Goal: Information Seeking & Learning: Find contact information

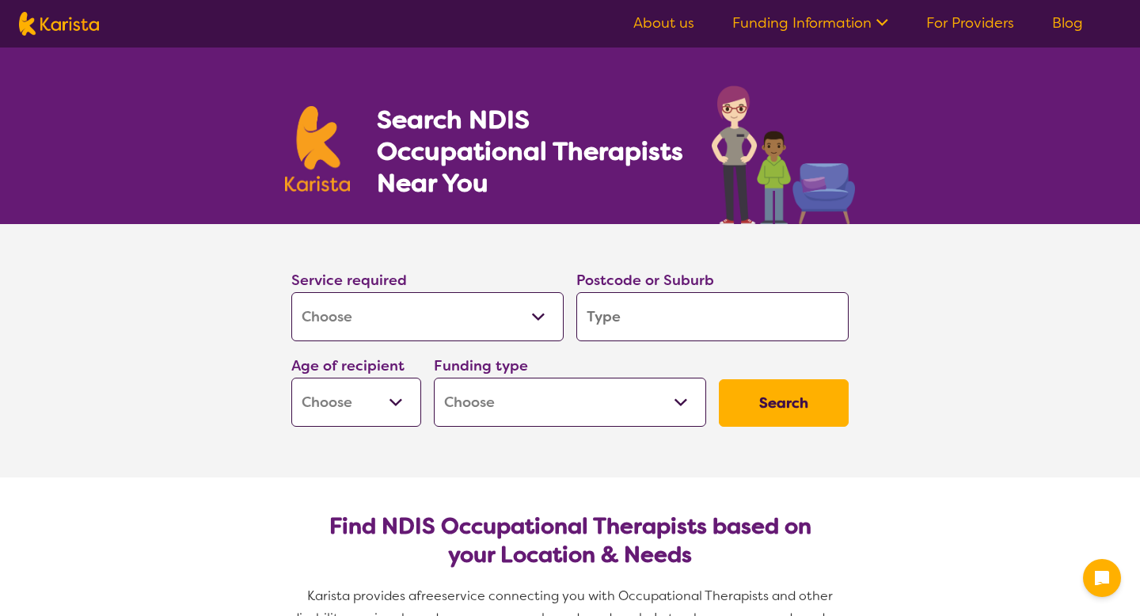
select select "[MEDICAL_DATA]"
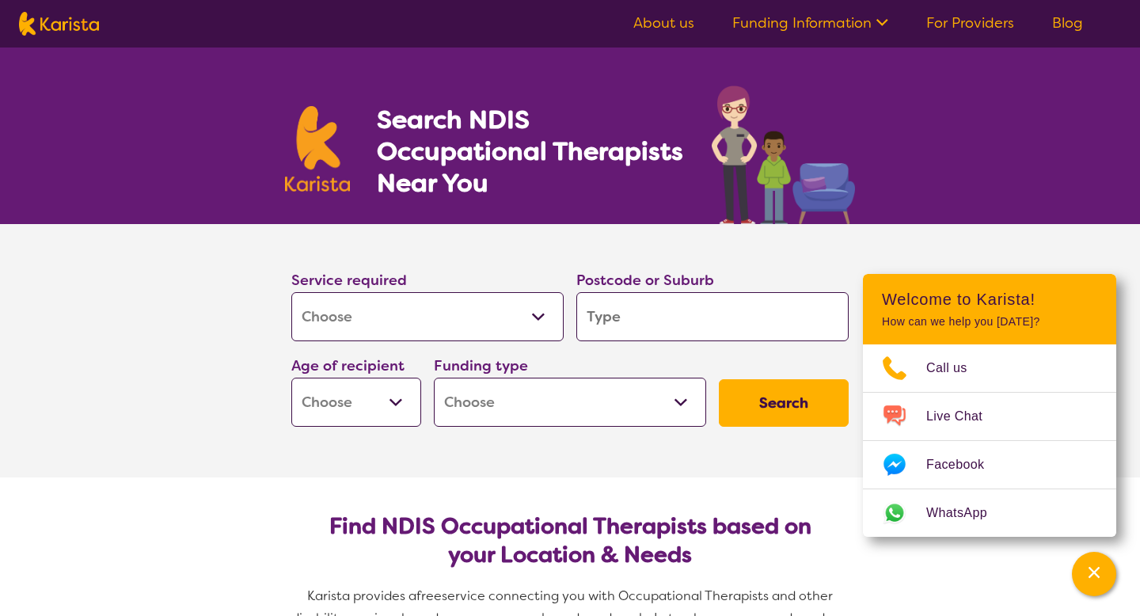
click at [667, 317] on input "search" at bounding box center [712, 316] width 272 height 49
type input "2"
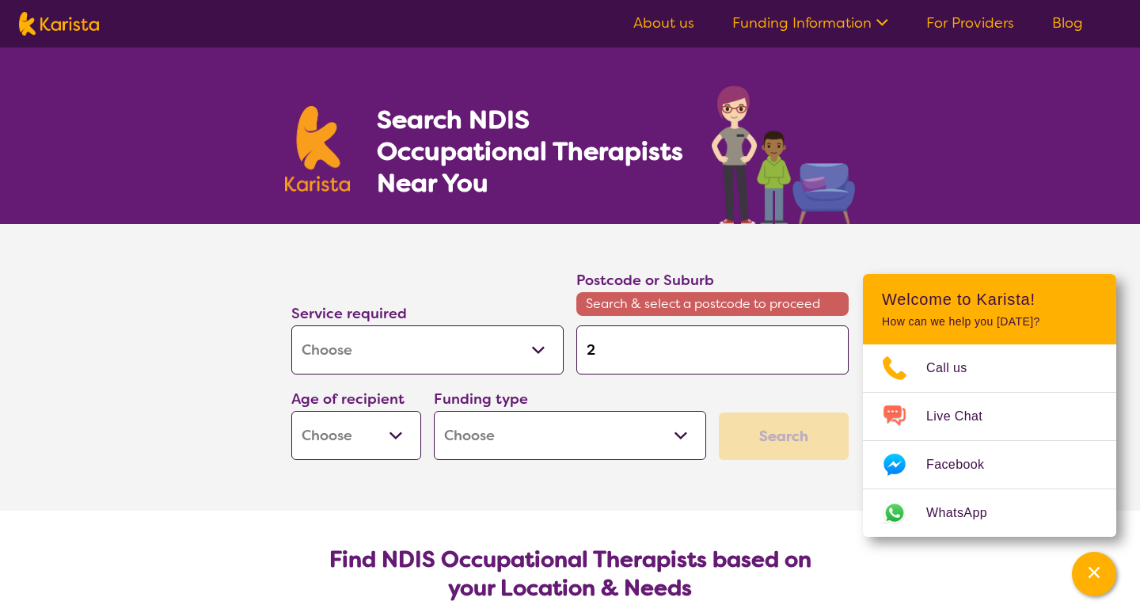
type input "28"
type input "280"
type input "2800"
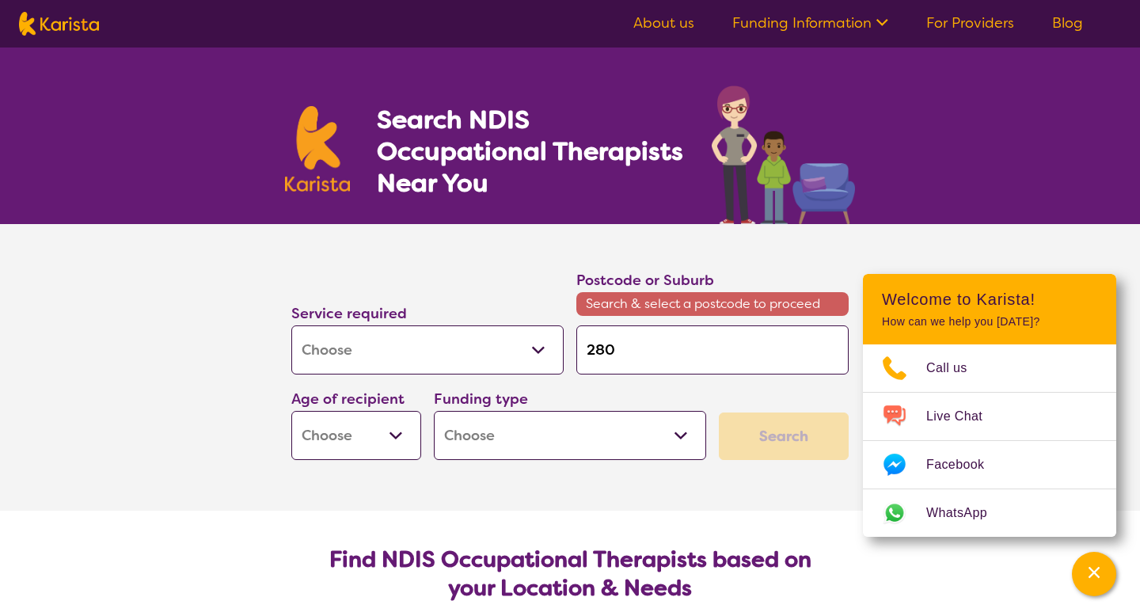
type input "2800"
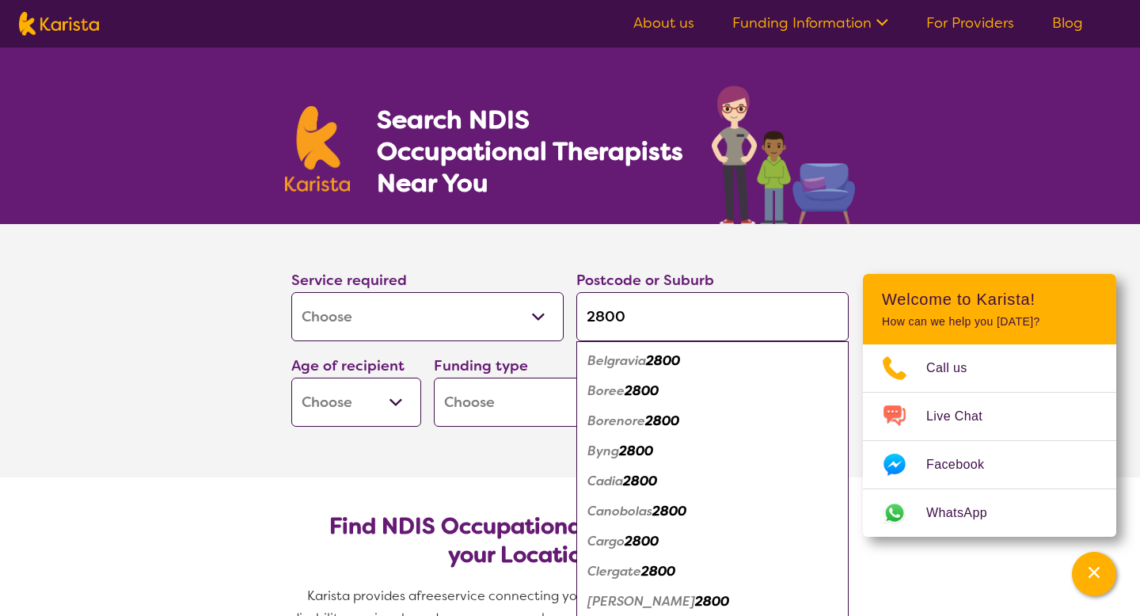
type input "280"
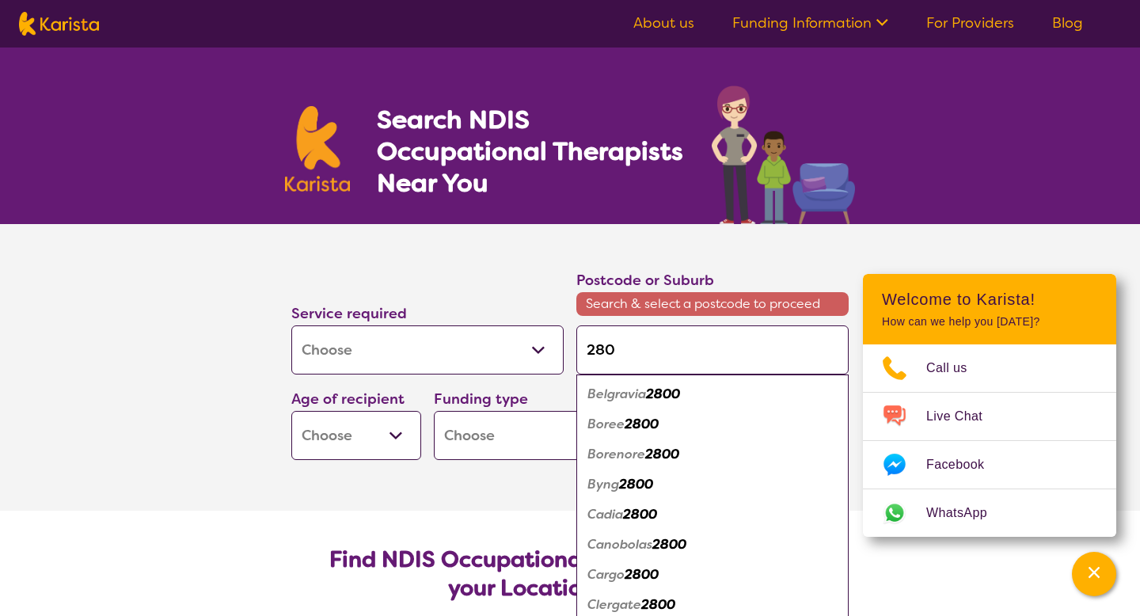
type input "28"
type input "2"
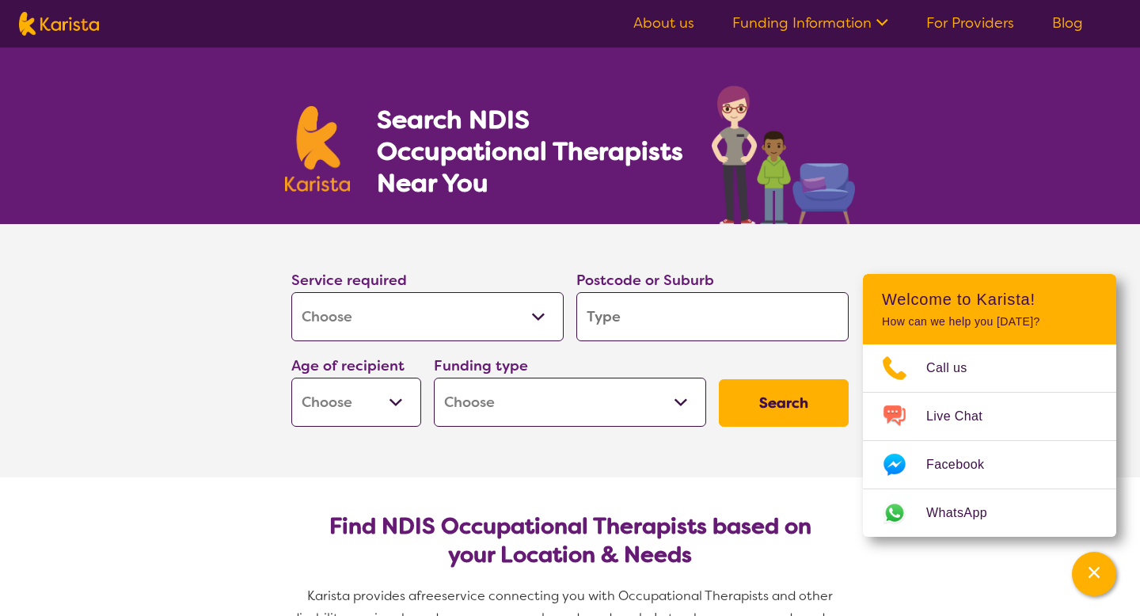
type input "b"
type input "ba"
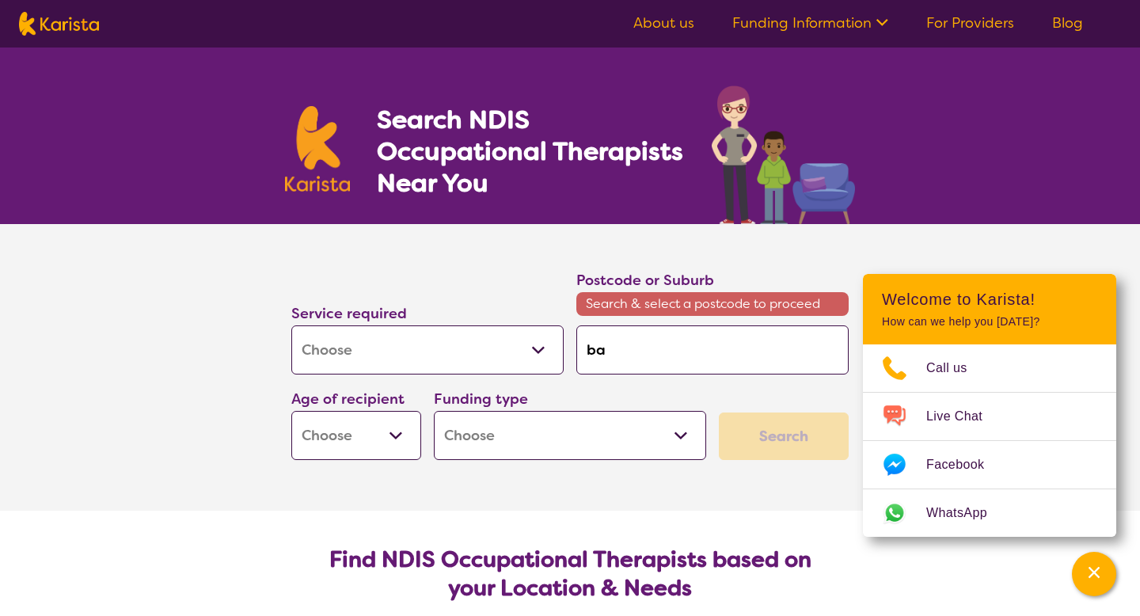
type input "bat"
type input "bath"
type input "bathi"
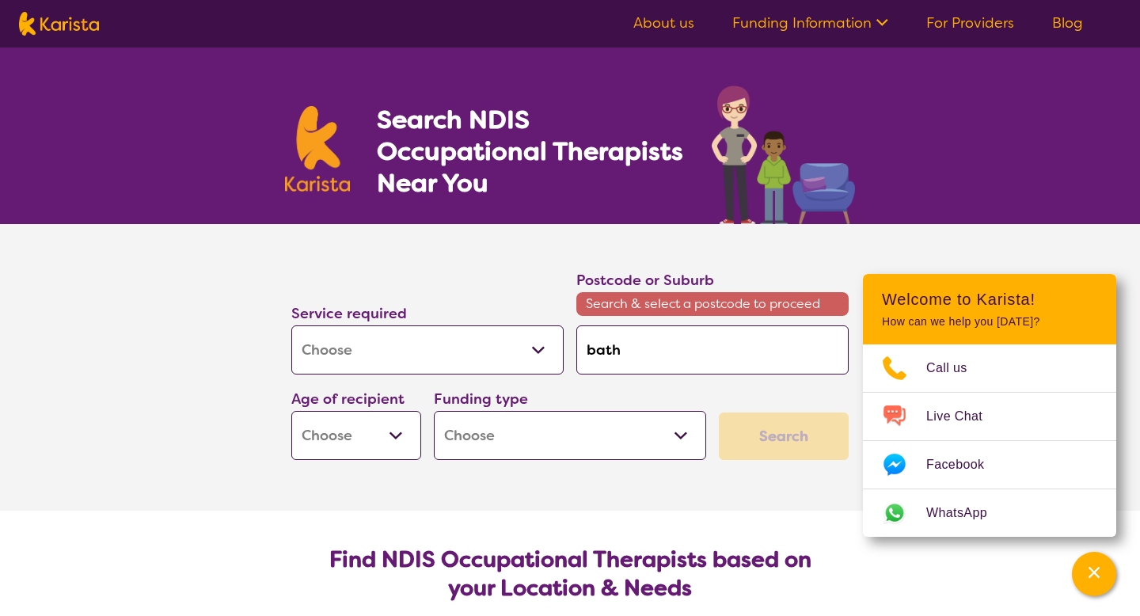
type input "bathi"
type input "bathir"
type input "bathi"
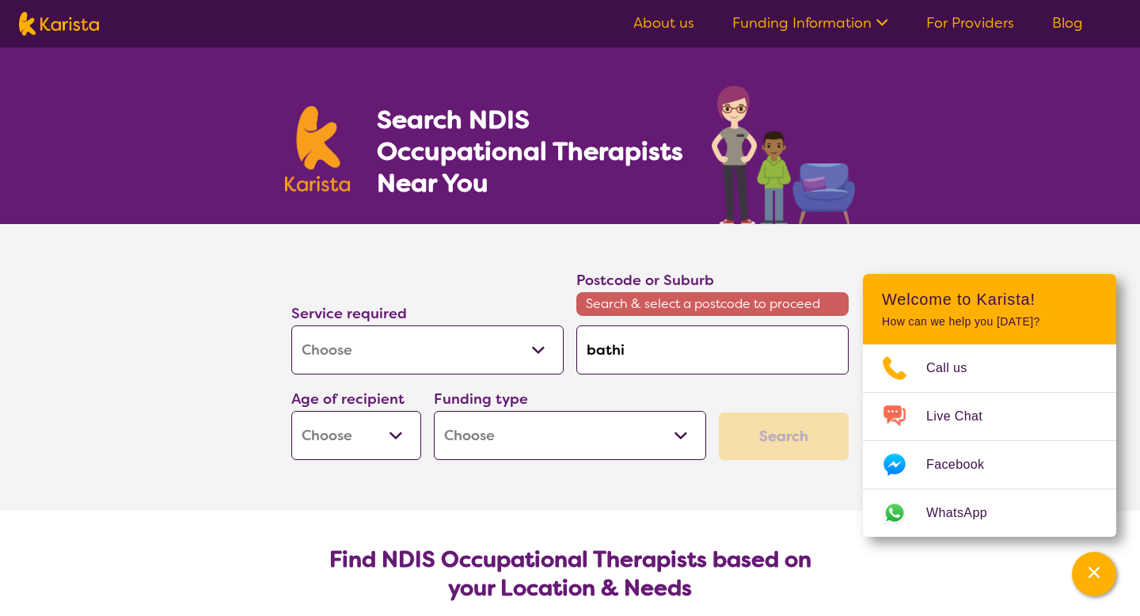
type input "bath"
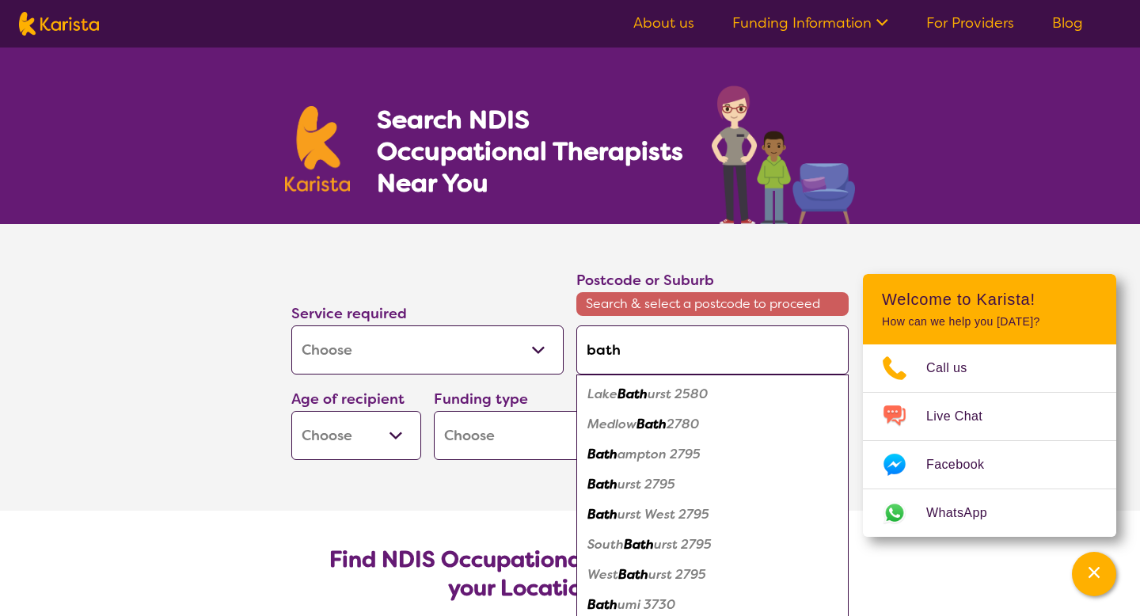
type input "bathu"
type input "bathur"
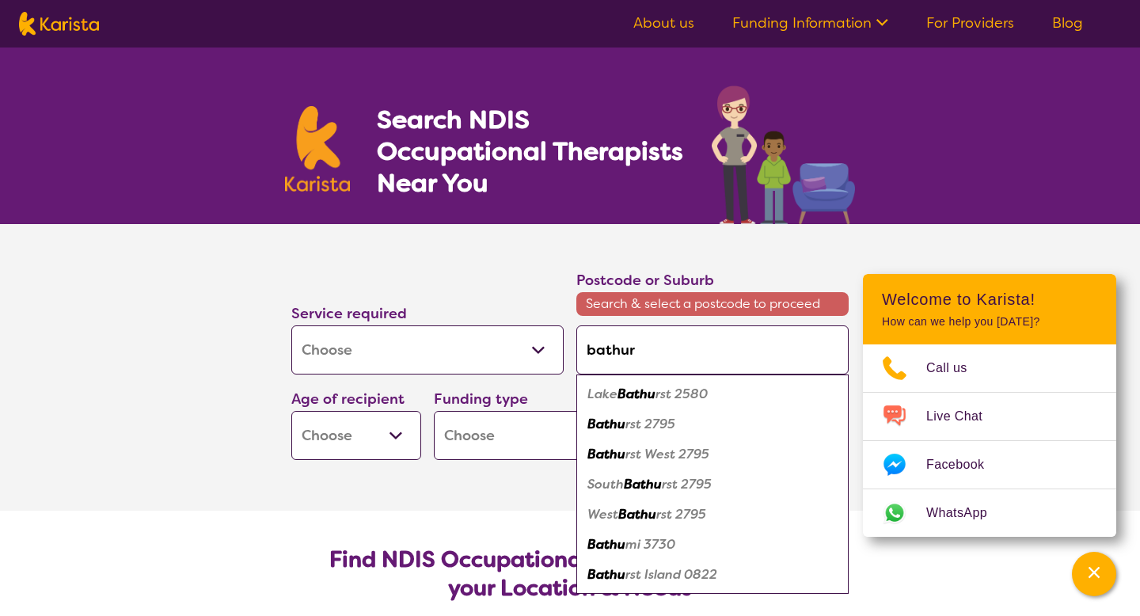
type input "bathura"
type input "bathurat"
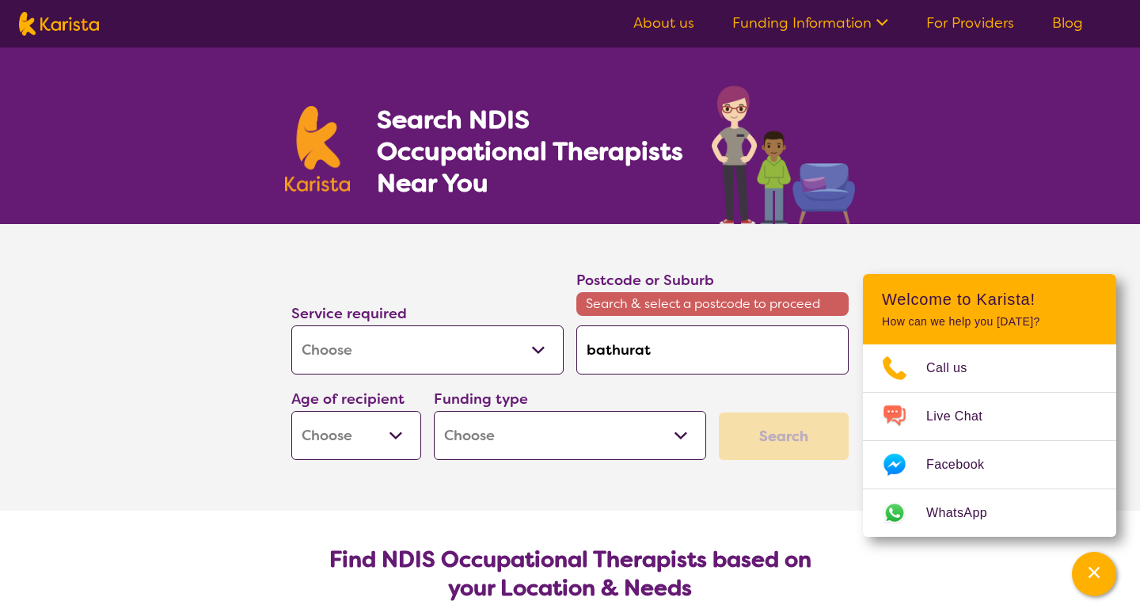
type input "bathura"
type input "bathur"
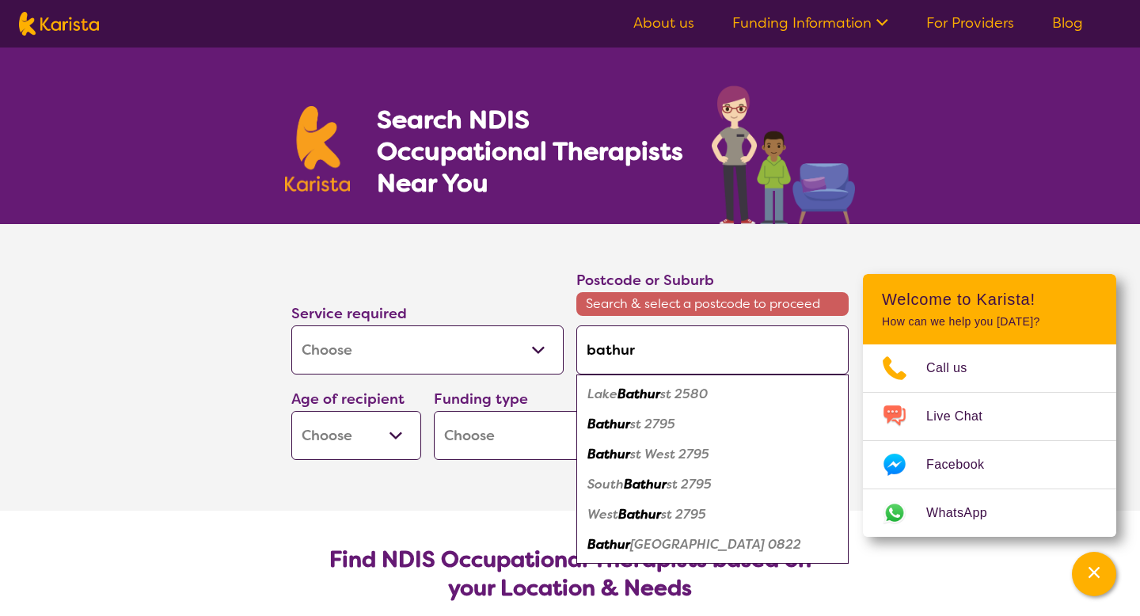
type input "bathurs"
type input "bathurst"
click at [623, 424] on em "Bathurst" at bounding box center [614, 424] width 54 height 17
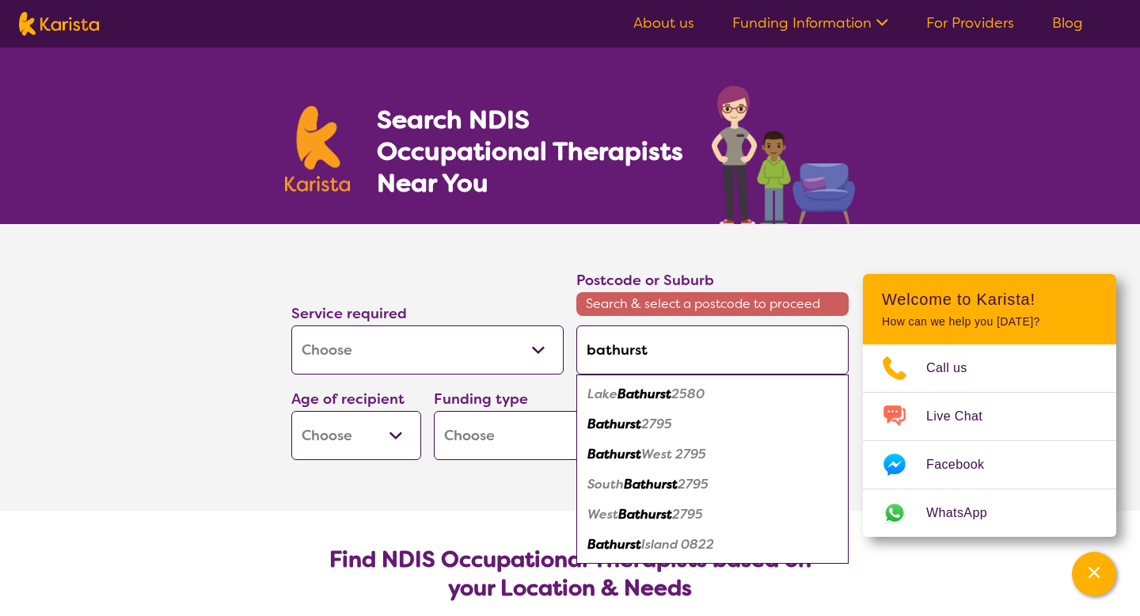
type input "2795"
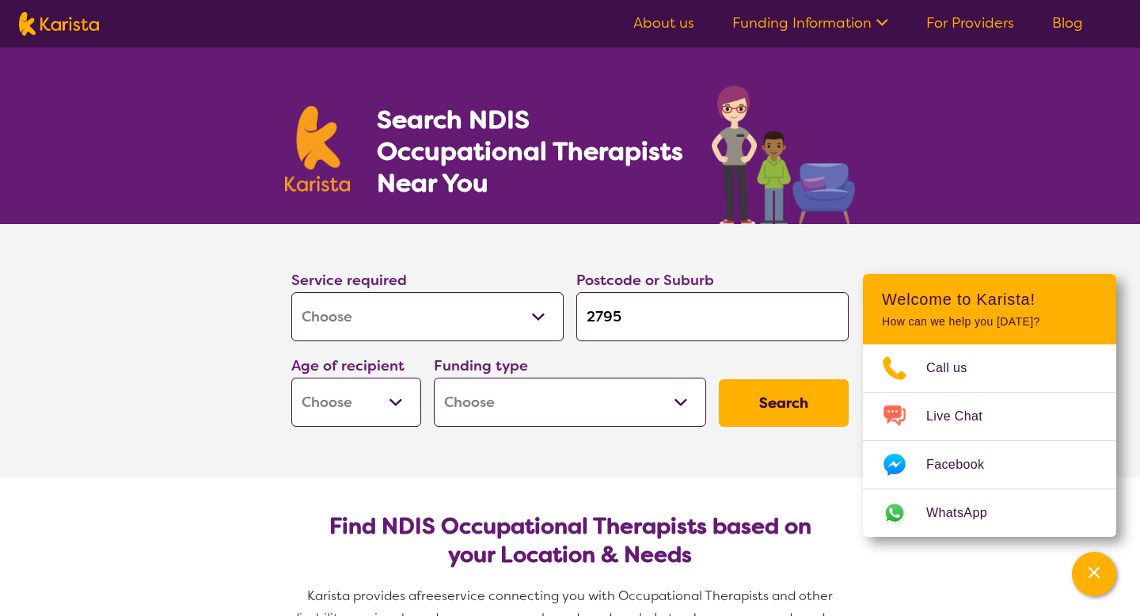
click at [377, 404] on select "Early Childhood - 0 to 9 Child - 10 to 11 Adolescent - 12 to 17 Adult - 18 to 6…" at bounding box center [356, 402] width 130 height 49
select select "AS"
click at [533, 406] on select "Home Care Package (HCP) National Disability Insurance Scheme (NDIS) I don't know" at bounding box center [570, 402] width 272 height 49
select select "NDIS"
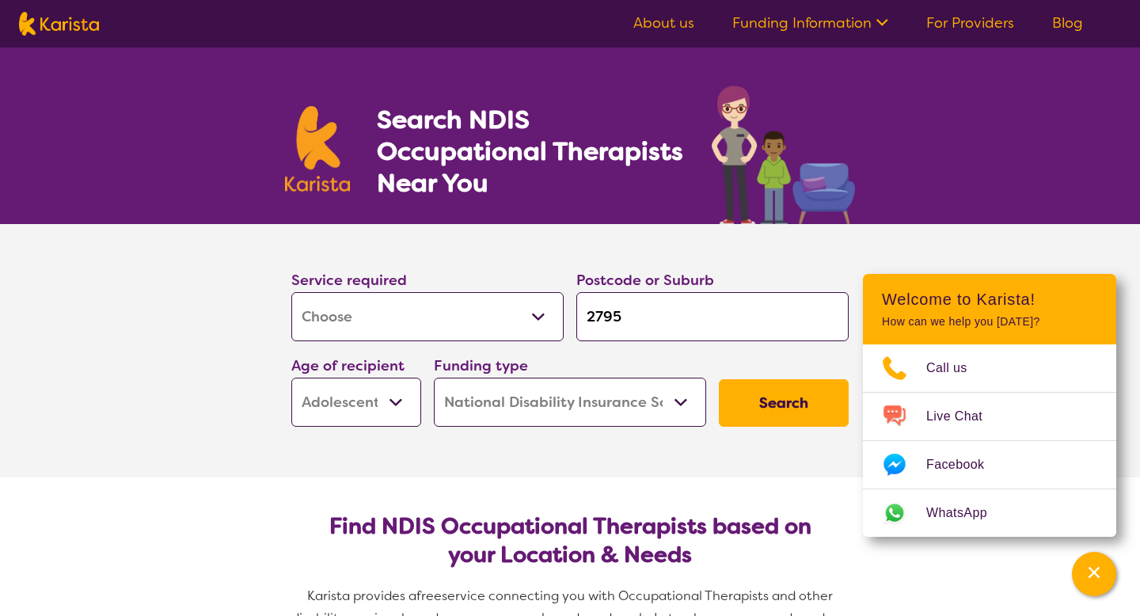
select select "NDIS"
click at [750, 404] on button "Search" at bounding box center [784, 402] width 130 height 47
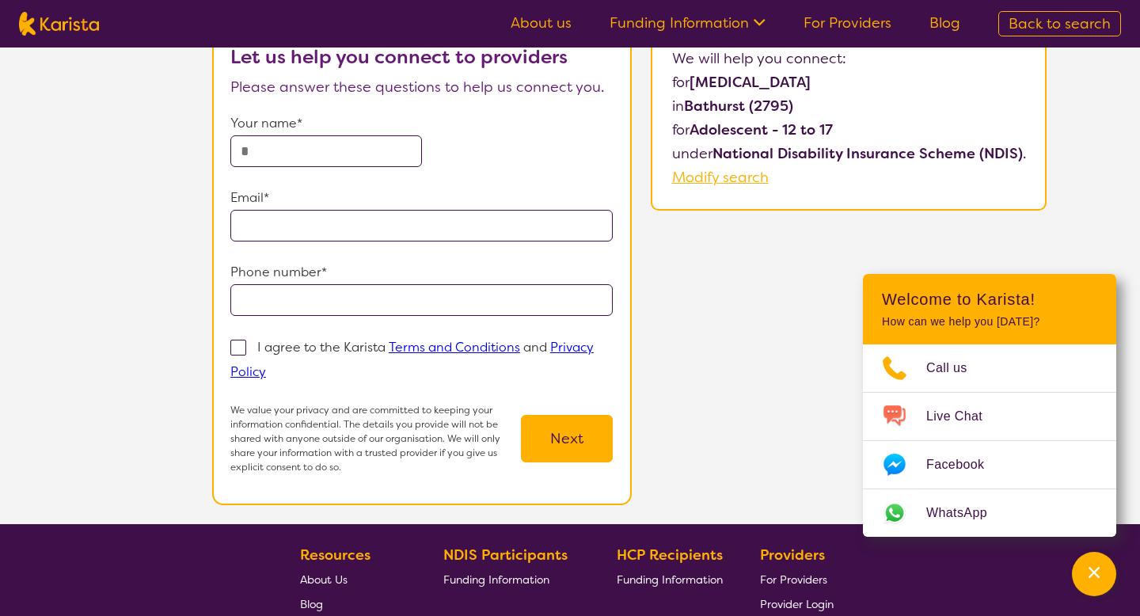
scroll to position [188, 0]
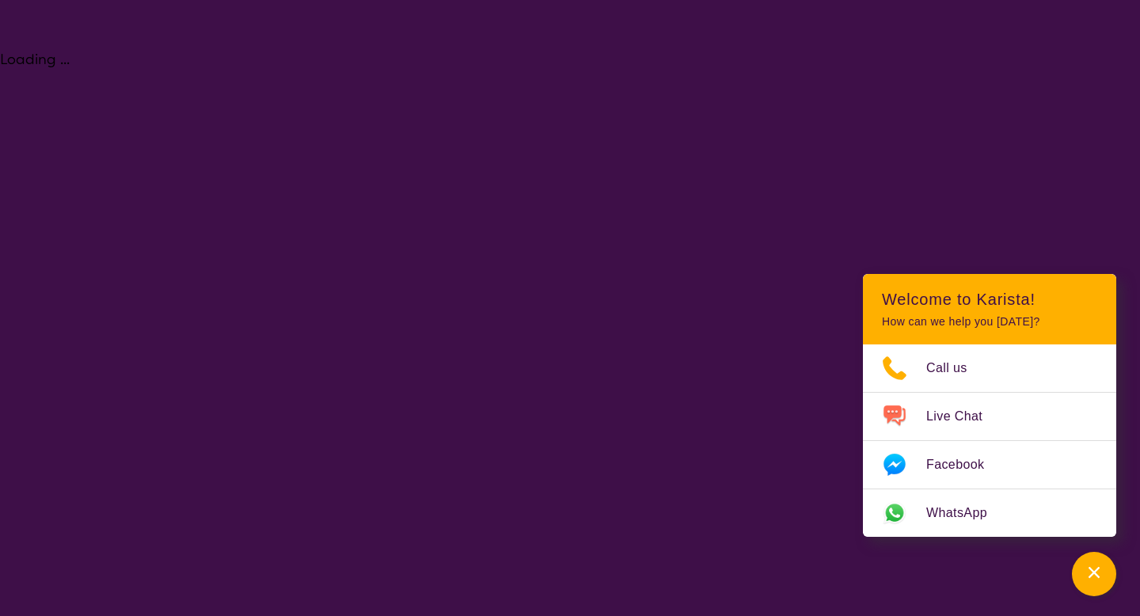
select select "[MEDICAL_DATA]"
select select "AS"
select select "NDIS"
select select "[MEDICAL_DATA]"
select select "AS"
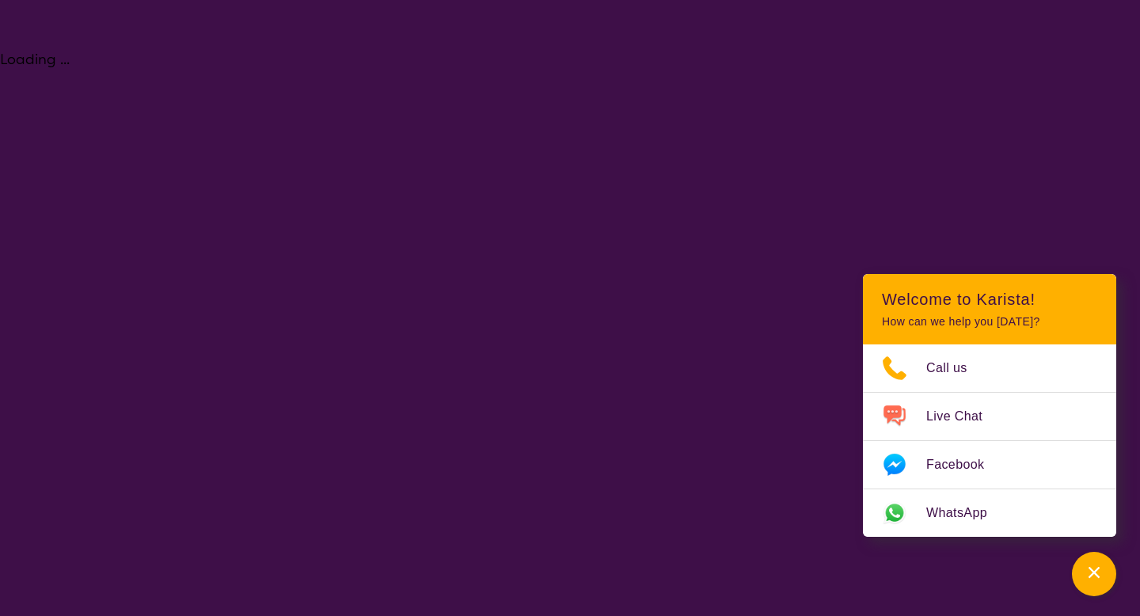
select select "NDIS"
